Goal: Find specific page/section: Find specific page/section

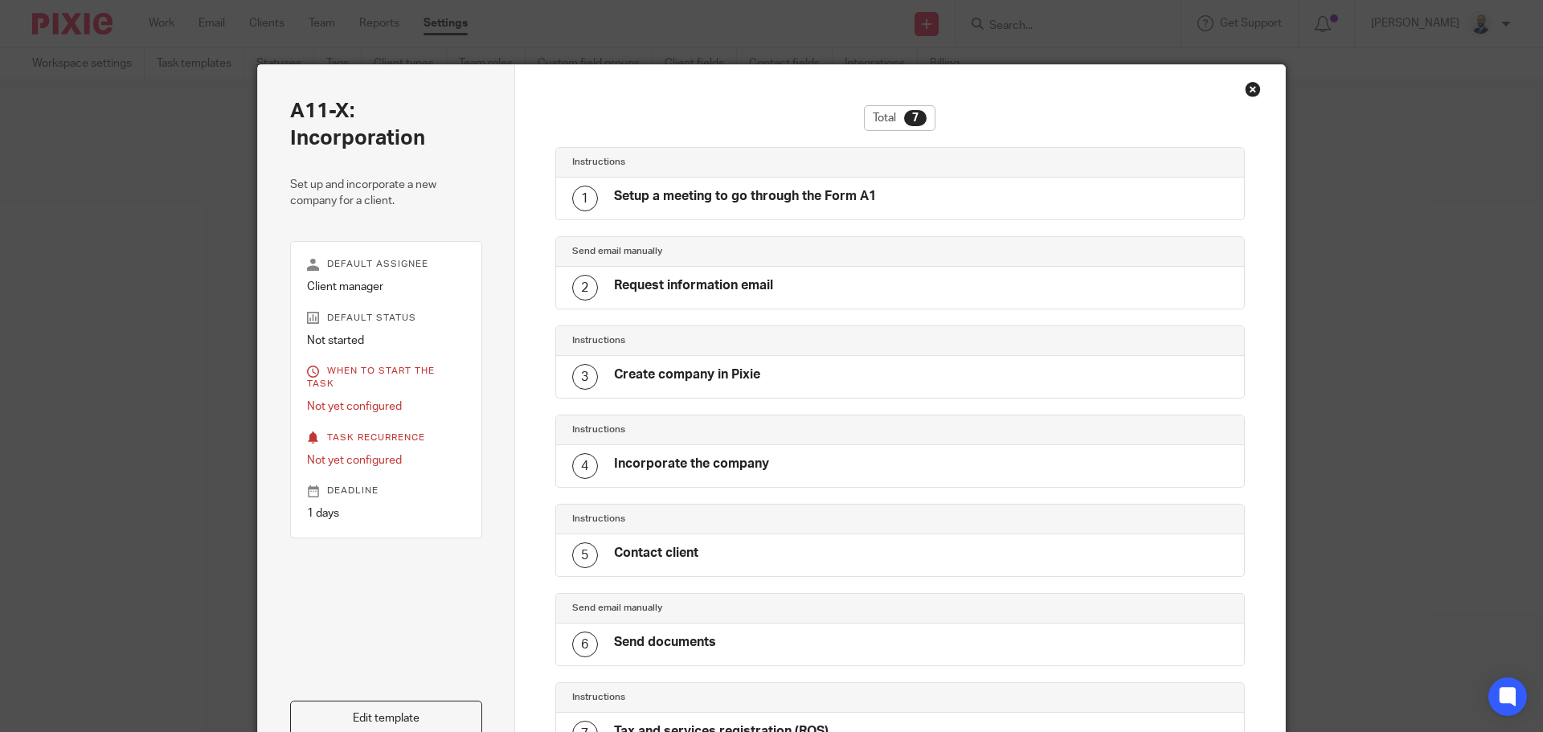
scroll to position [5, 0]
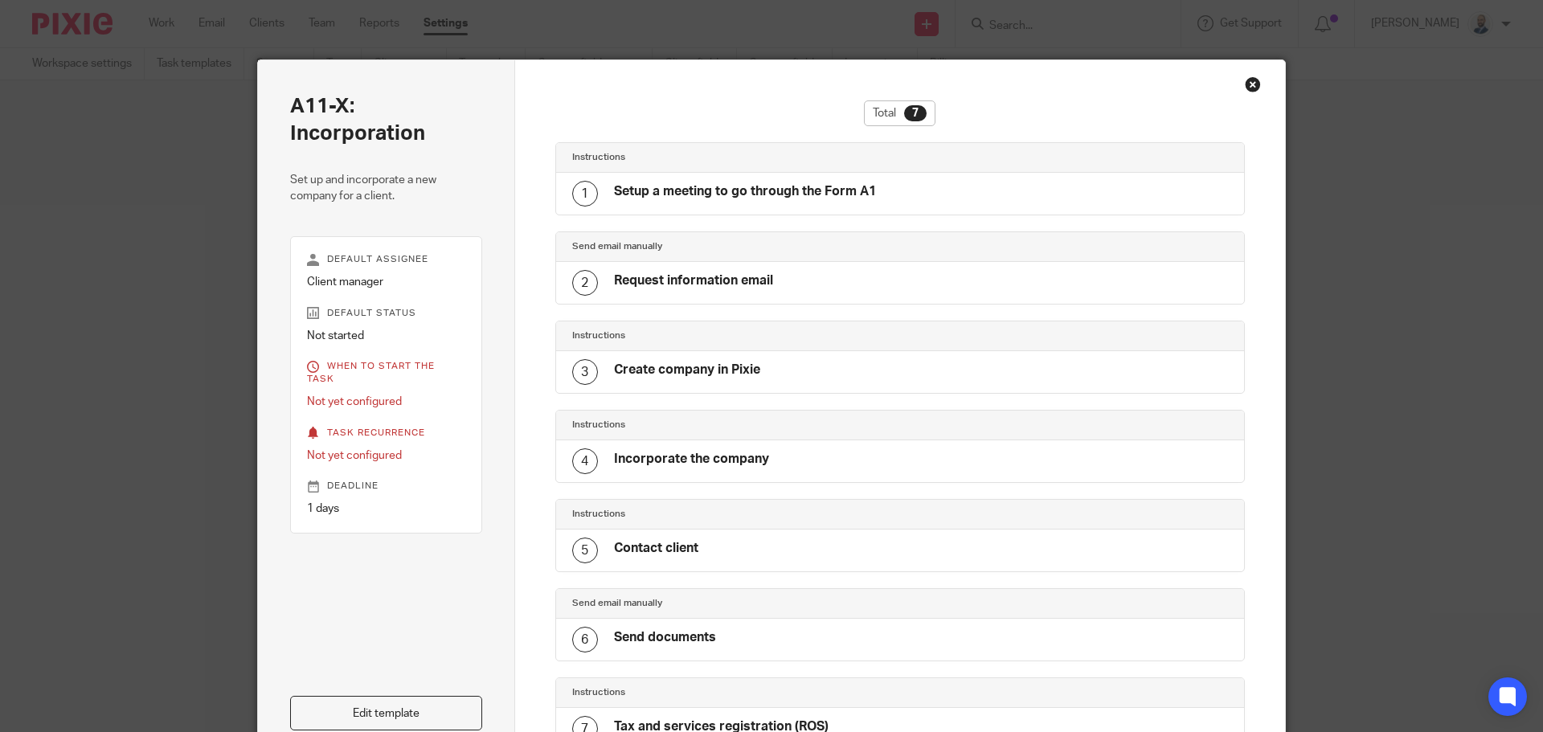
click at [1252, 85] on div "Close this dialog window" at bounding box center [1253, 84] width 16 height 16
click at [272, 14] on div "A11-X: Incorporation Set up and incorporate a new company for a client. Default…" at bounding box center [771, 366] width 1543 height 732
click at [268, 26] on div "A11-X: Incorporation Set up and incorporate a new company for a client. Default…" at bounding box center [771, 366] width 1543 height 732
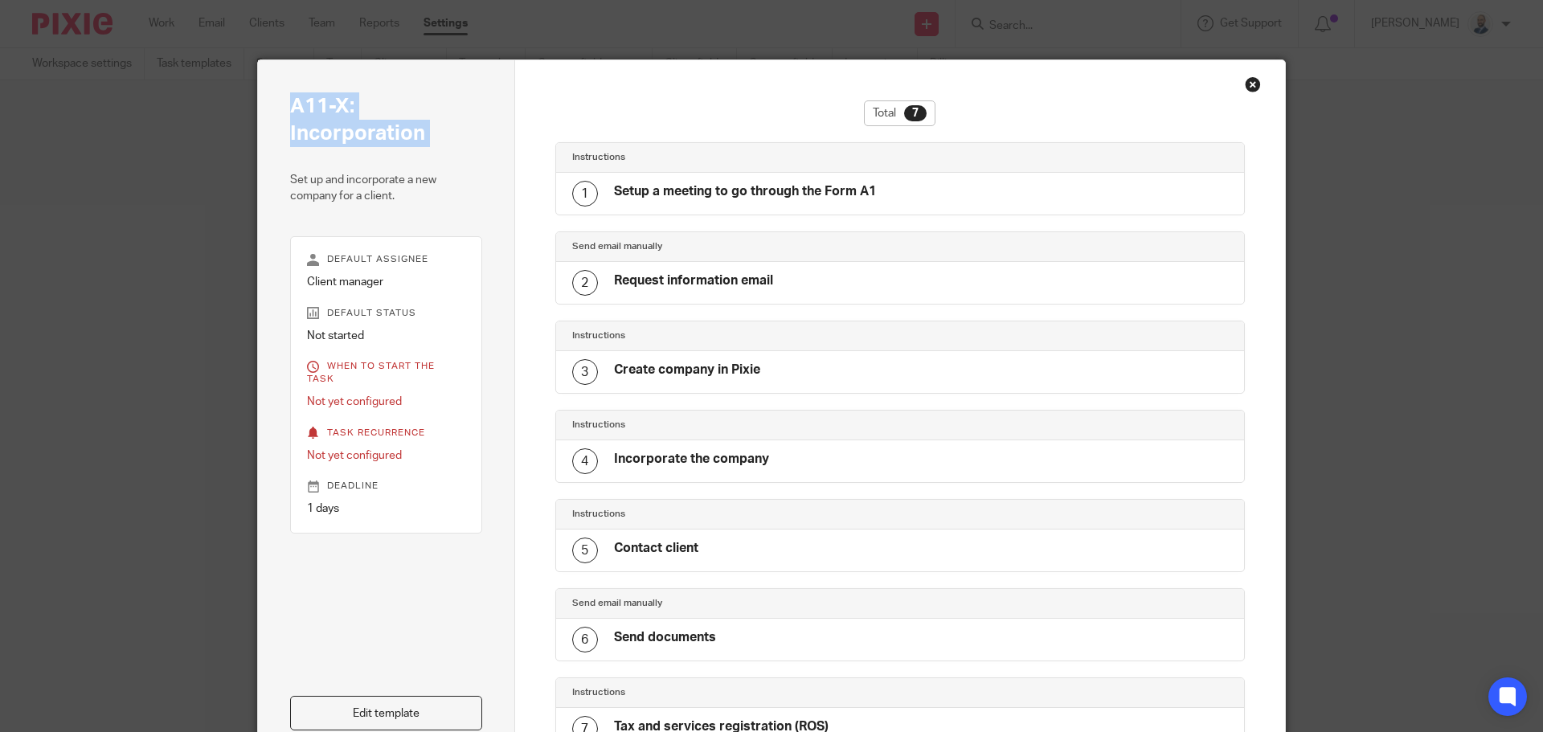
click at [268, 25] on div "A11-X: Incorporation Set up and incorporate a new company for a client. Default…" at bounding box center [771, 366] width 1543 height 732
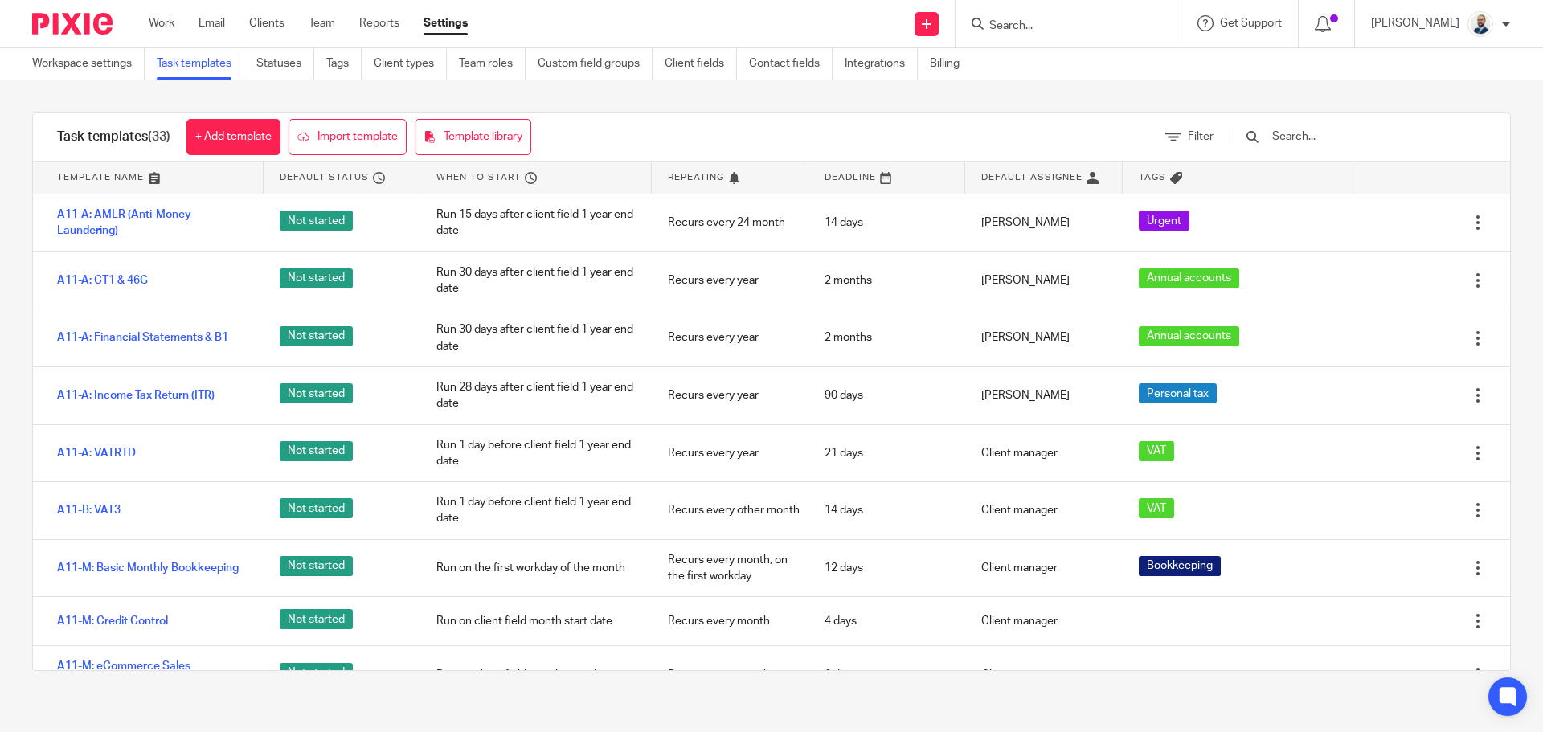
click at [268, 19] on link "Clients" at bounding box center [266, 23] width 35 height 16
